Goal: Information Seeking & Learning: Learn about a topic

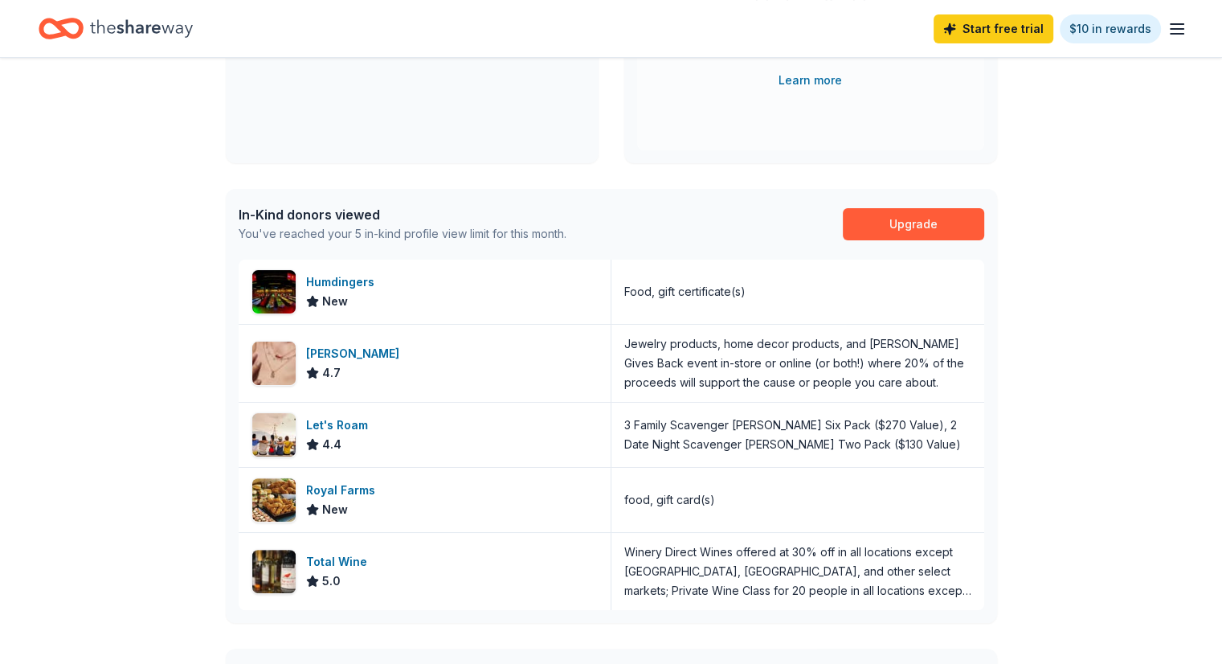
scroll to position [321, 0]
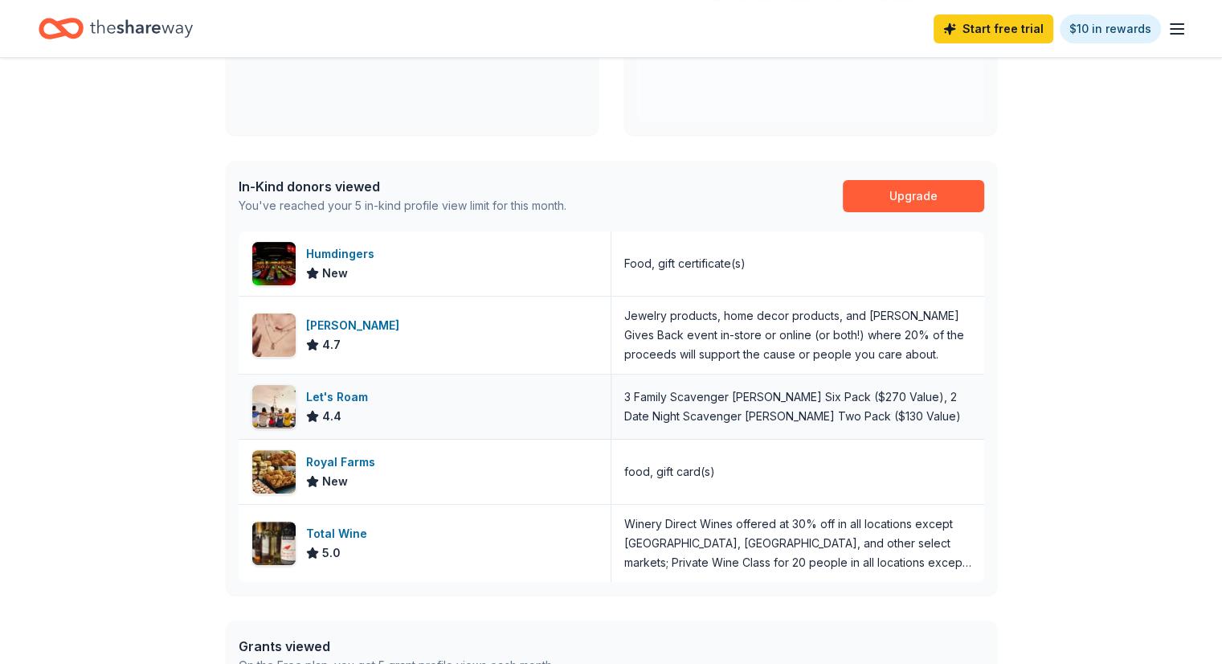
click at [396, 396] on div "Let's Roam 4.4" at bounding box center [425, 406] width 373 height 64
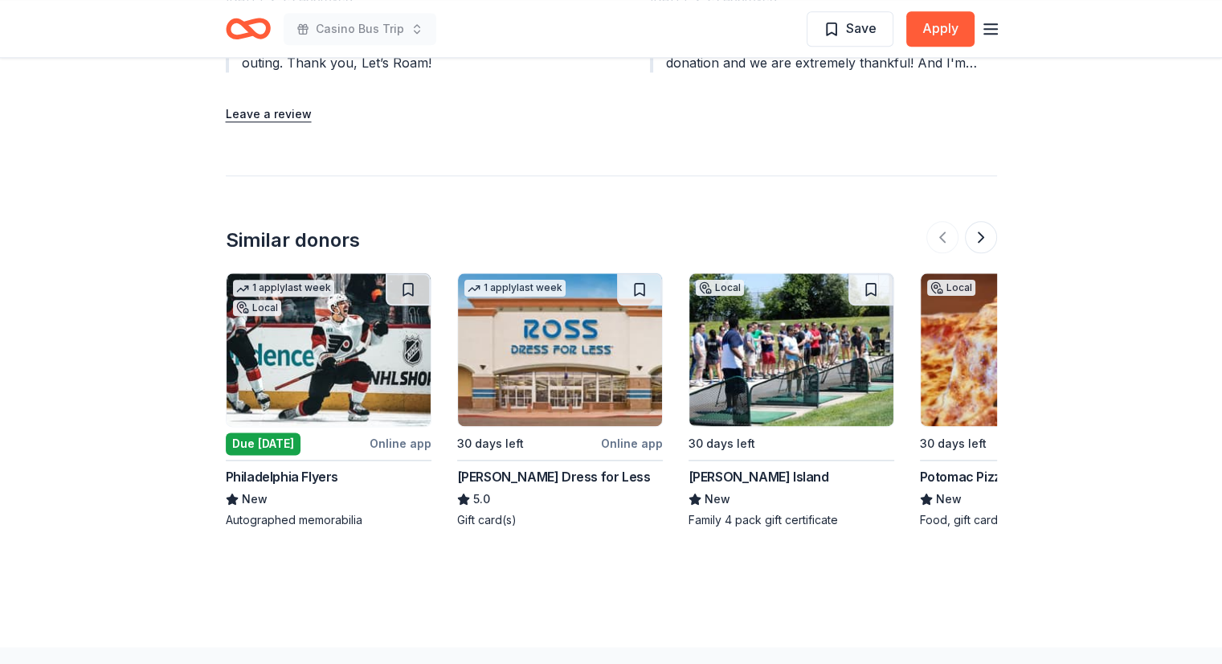
scroll to position [1928, 0]
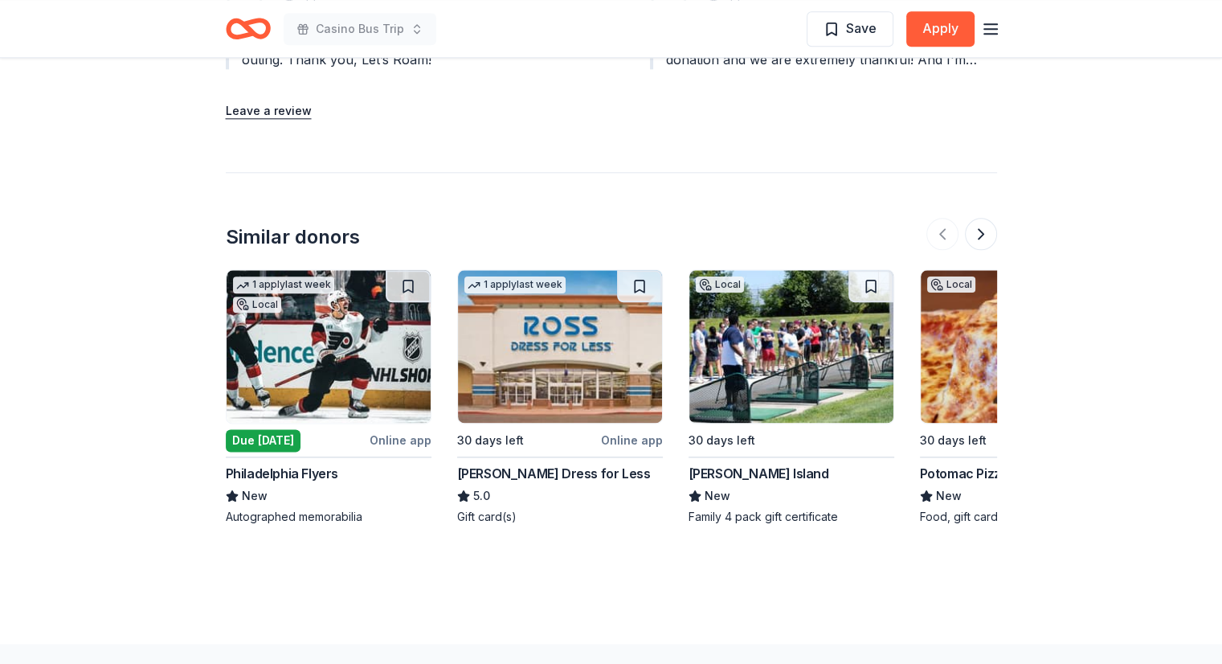
click at [370, 386] on img at bounding box center [329, 346] width 204 height 153
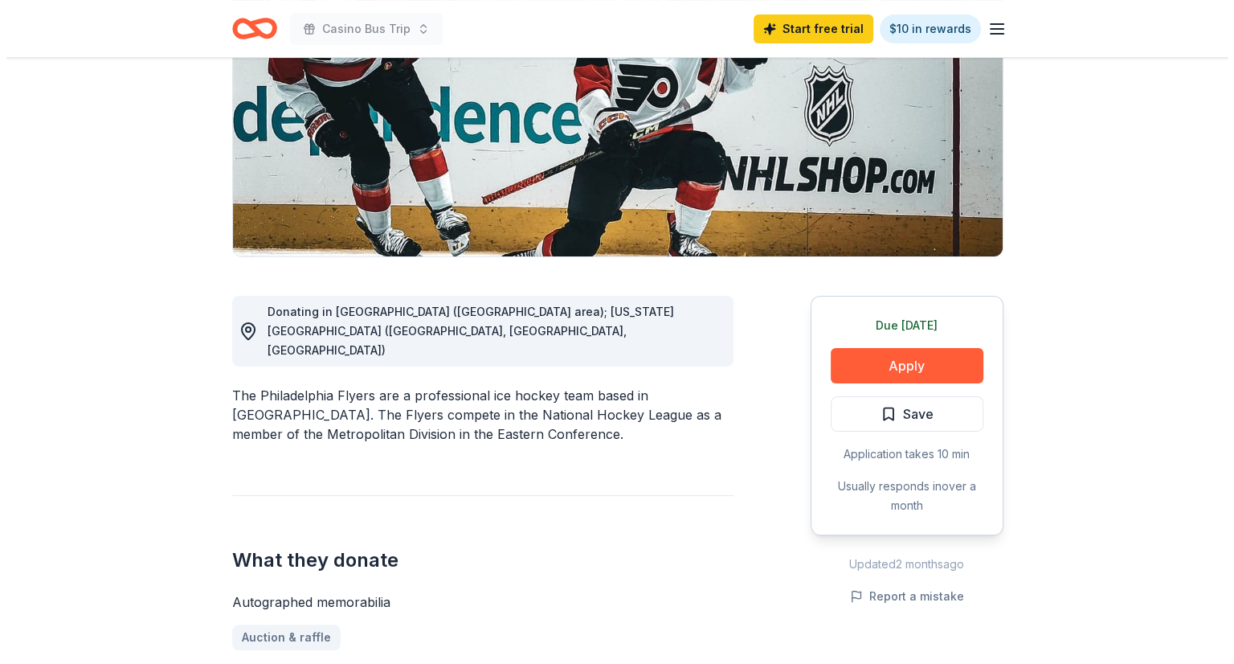
scroll to position [241, 0]
